Goal: Check status

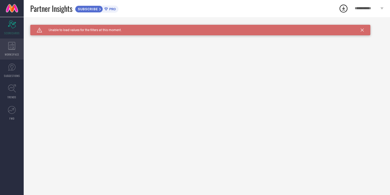
click at [13, 49] on icon at bounding box center [11, 46] width 7 height 8
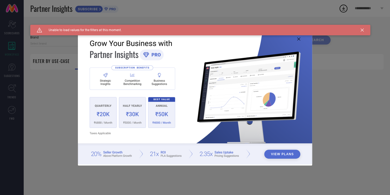
type input "1 STOP FASHION"
type input "All"
click at [277, 153] on button "View Plans" at bounding box center [282, 154] width 36 height 9
